Goal: Information Seeking & Learning: Learn about a topic

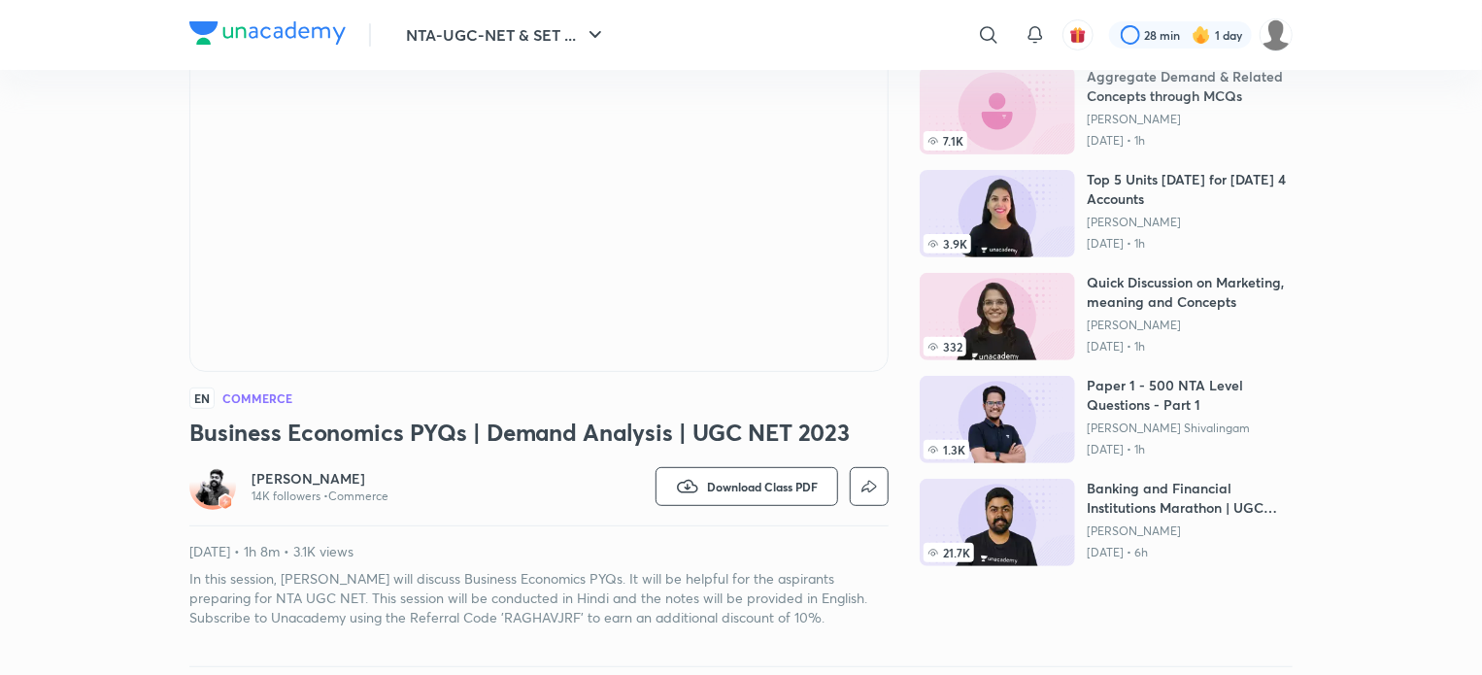
scroll to position [286, 0]
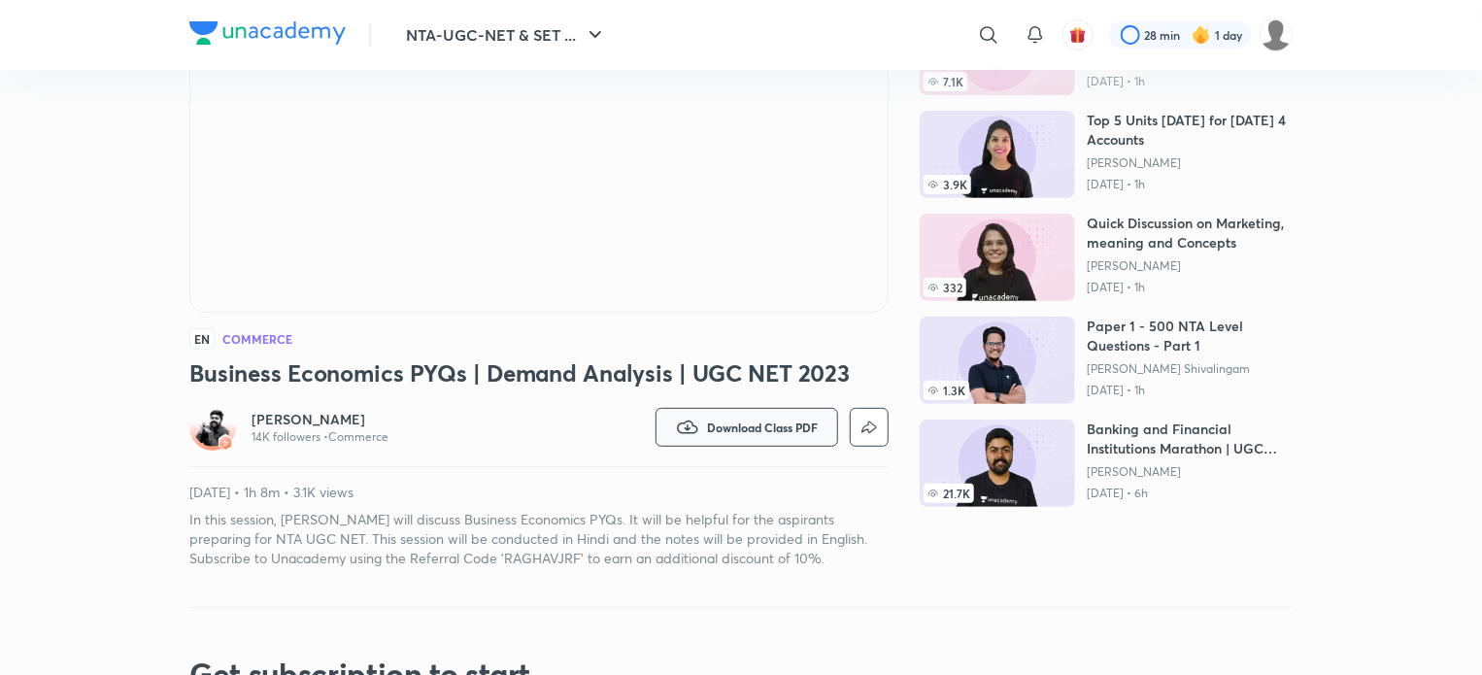
click at [748, 434] on span "Download Class PDF" at bounding box center [762, 428] width 111 height 16
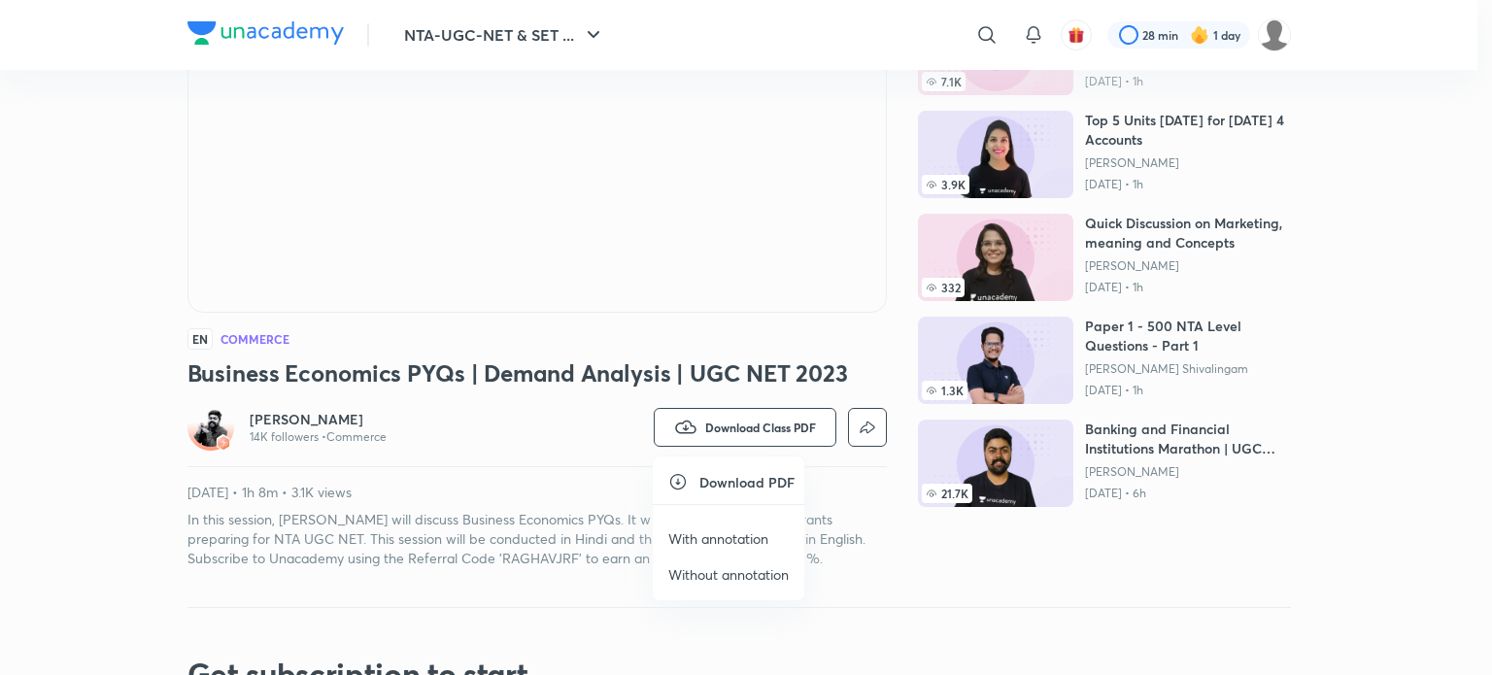
click at [723, 573] on p "Without annotation" at bounding box center [728, 574] width 120 height 20
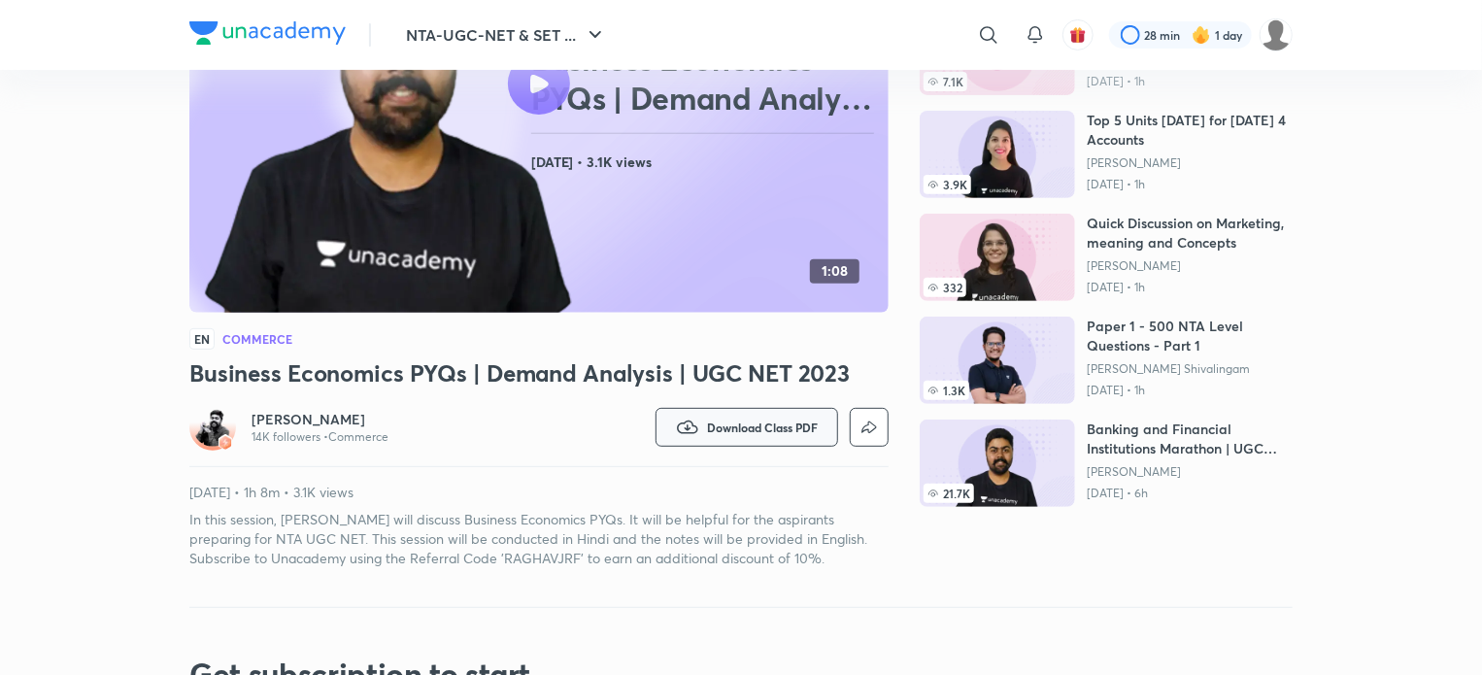
scroll to position [0, 0]
